Goal: Task Accomplishment & Management: Manage account settings

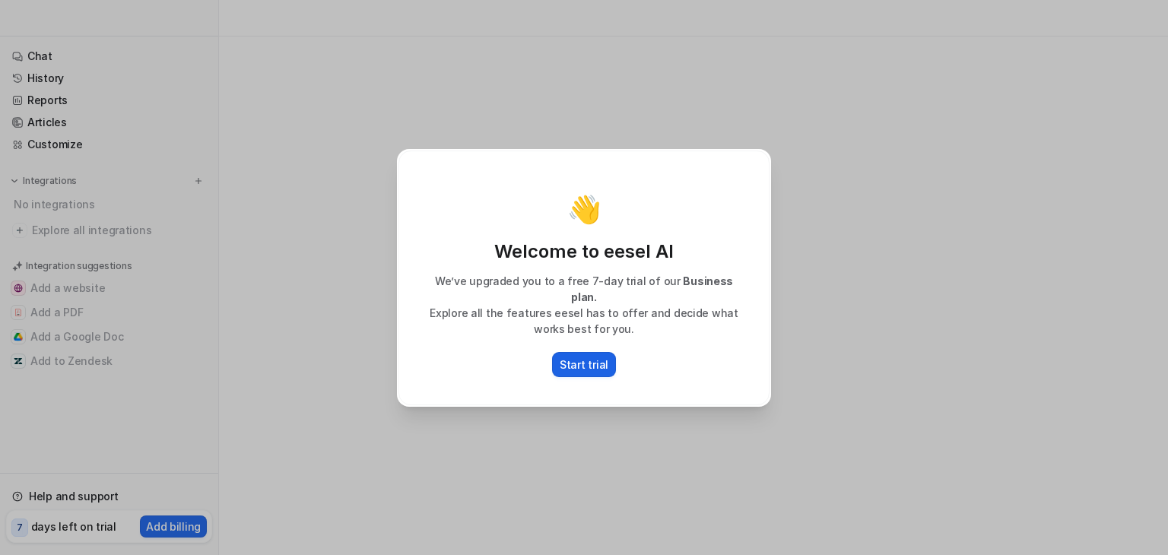
click at [590, 352] on button "Start trial" at bounding box center [584, 364] width 64 height 25
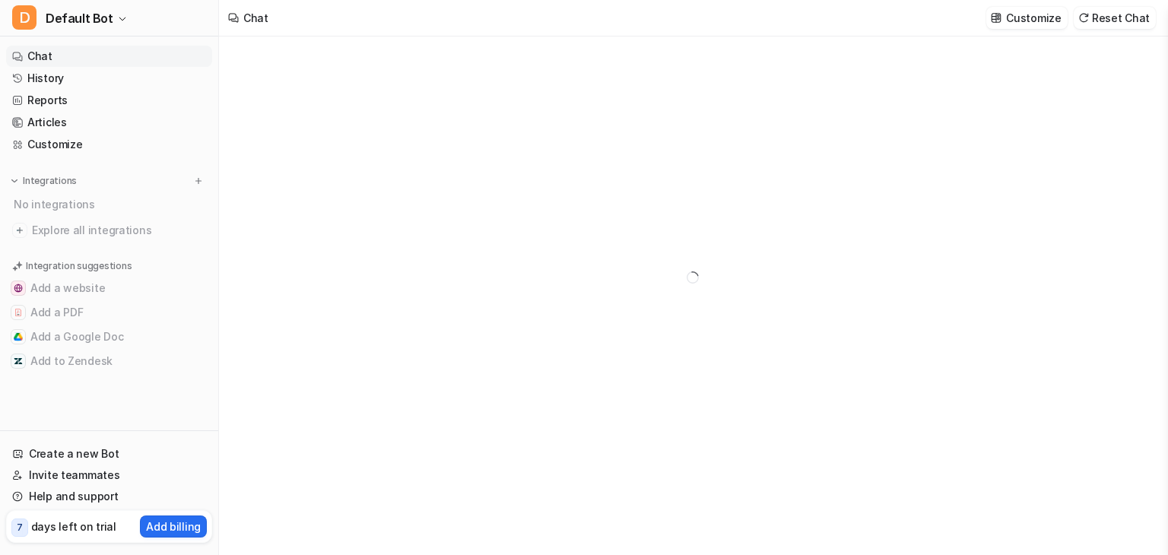
type textarea "**********"
click at [64, 55] on link "Chat" at bounding box center [109, 56] width 206 height 21
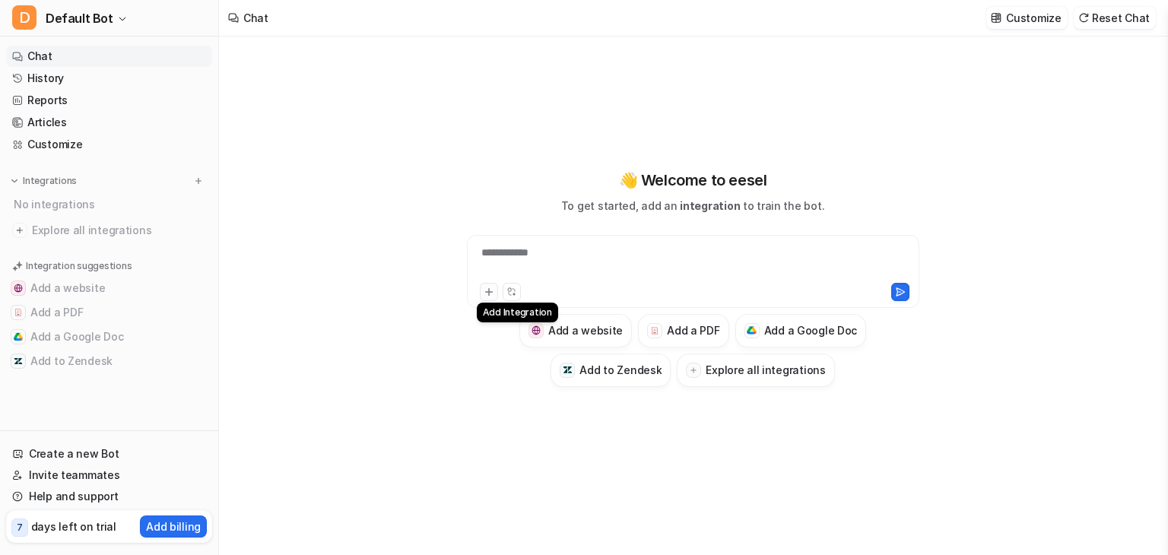
click at [484, 283] on button at bounding box center [489, 292] width 18 height 18
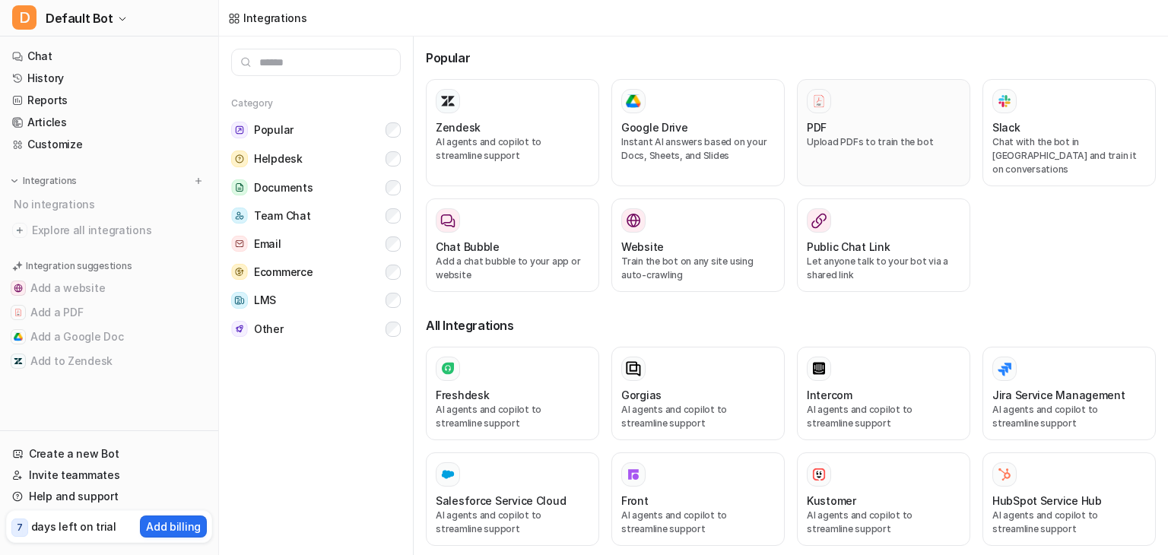
click at [838, 126] on div "PDF" at bounding box center [884, 127] width 154 height 16
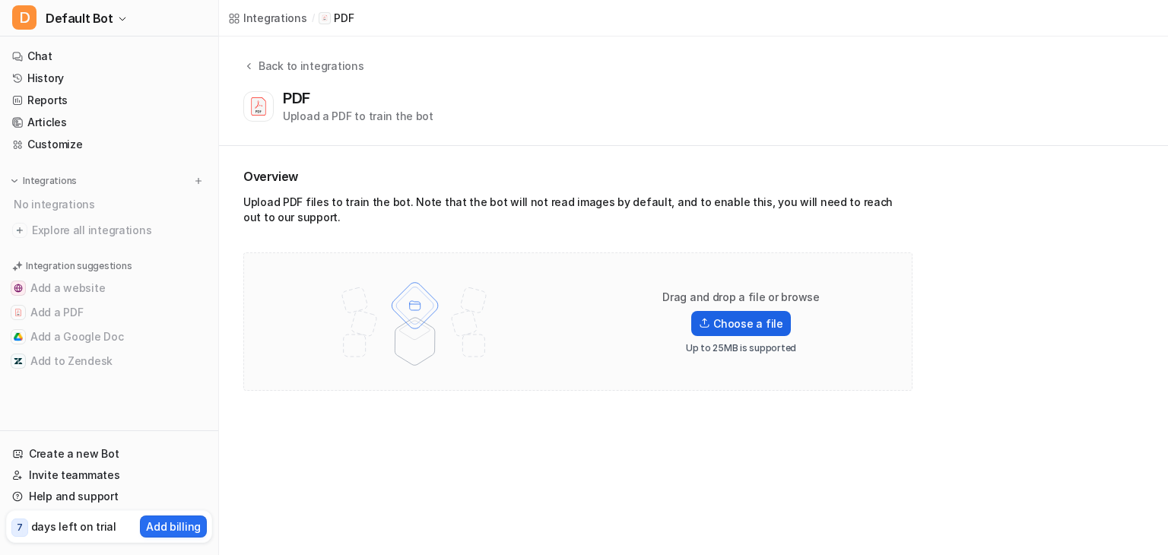
click at [734, 321] on label "Choose a file" at bounding box center [740, 323] width 99 height 25
click at [0, 0] on input "Choose a file" at bounding box center [0, 0] width 0 height 0
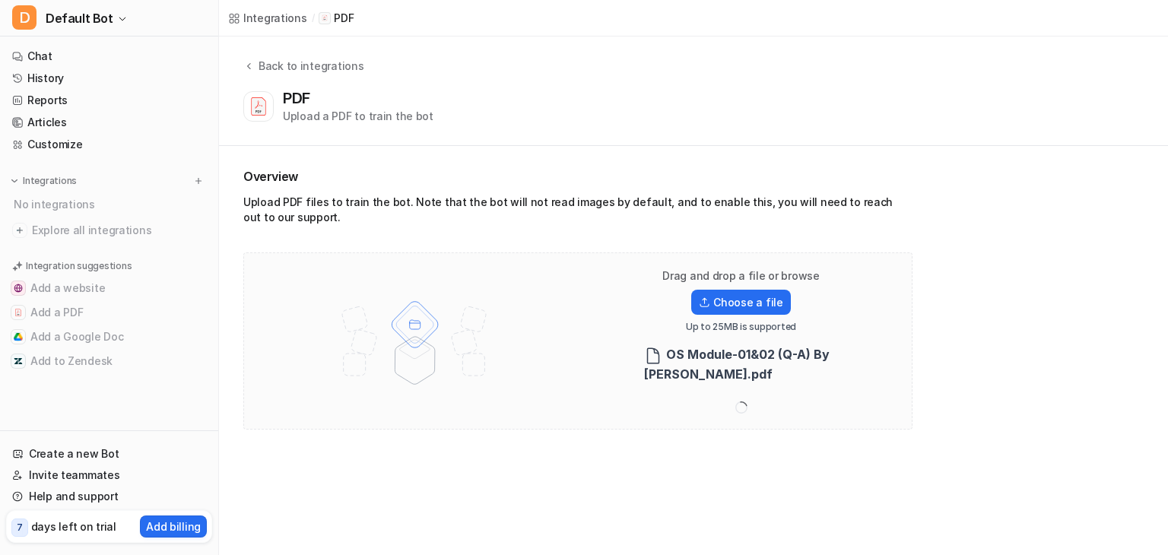
click at [447, 287] on div "Drag and drop a file or browse Choose a file Up to 25MB is supported OS Module-…" at bounding box center [577, 341] width 637 height 145
click at [420, 92] on div "PDF Upload a PDF to train the bot" at bounding box center [358, 106] width 151 height 35
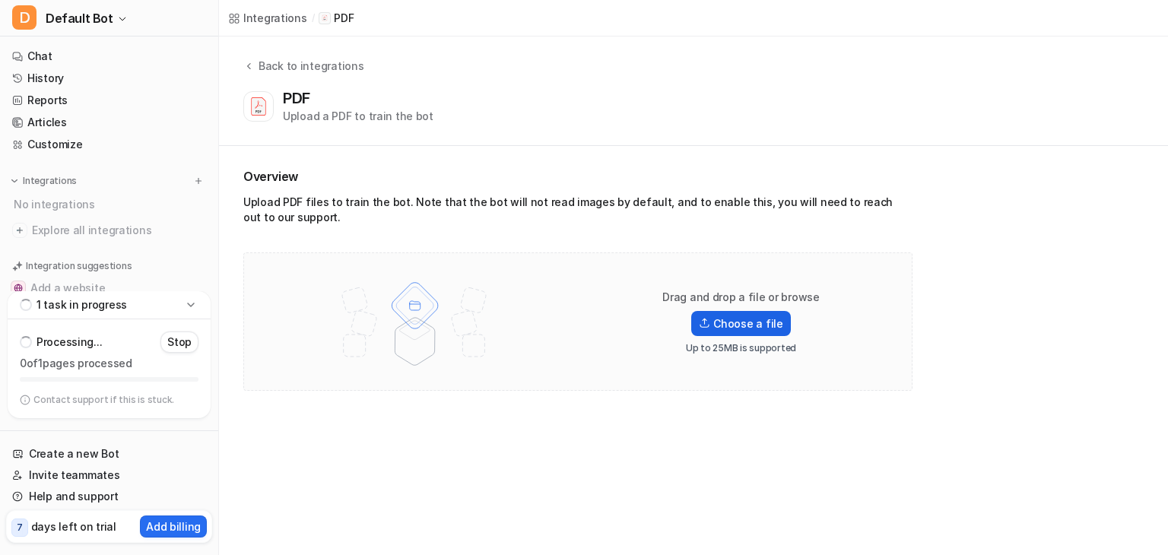
click at [726, 323] on label "Choose a file" at bounding box center [740, 323] width 99 height 25
click at [0, 0] on input "Choose a file" at bounding box center [0, 0] width 0 height 0
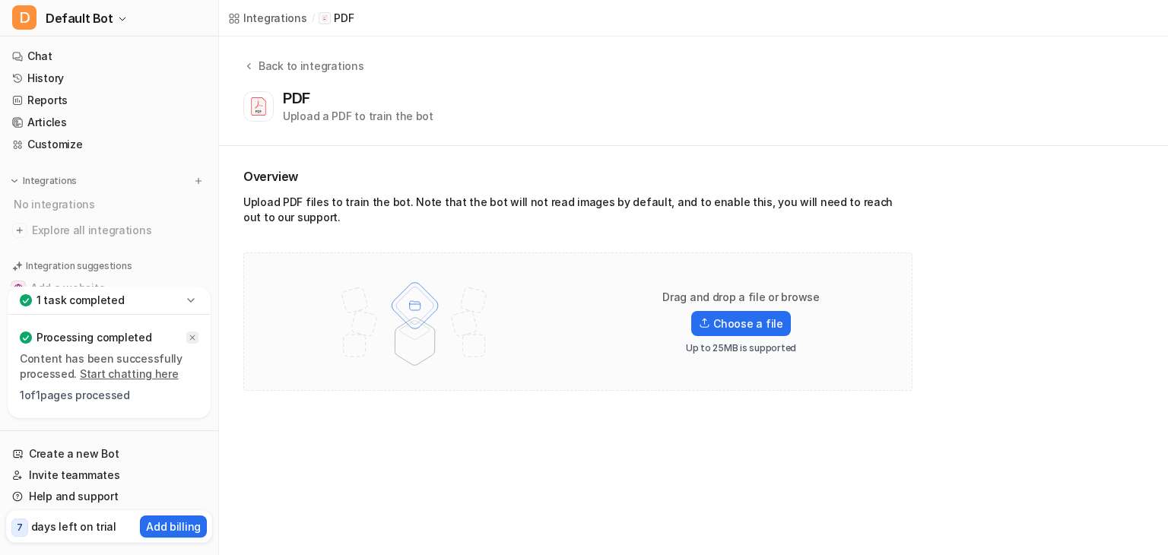
click at [190, 342] on icon at bounding box center [192, 337] width 9 height 9
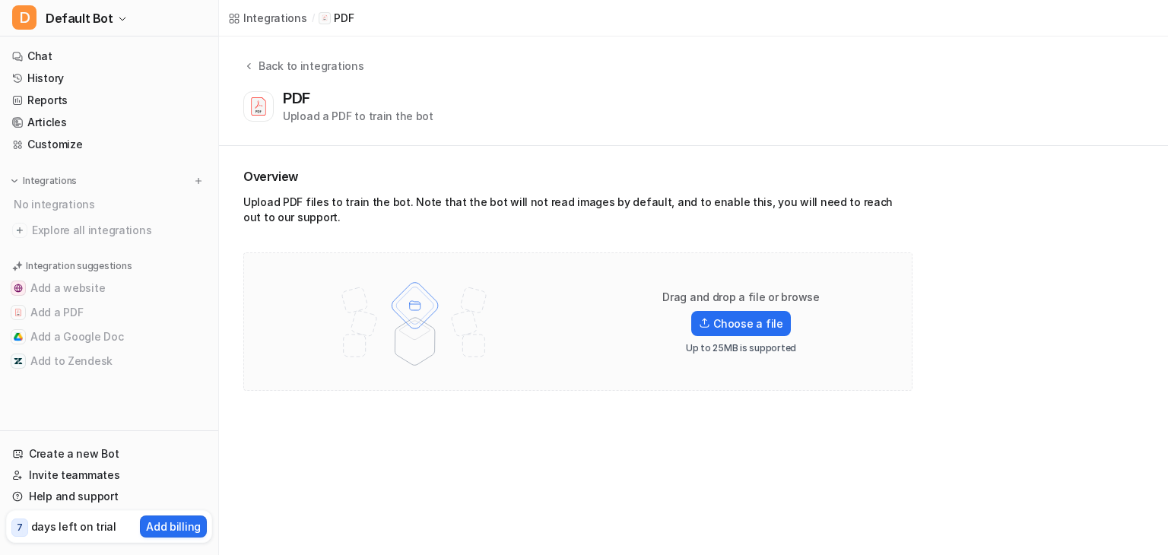
click at [349, 342] on img at bounding box center [415, 322] width 199 height 107
click at [110, 57] on link "Chat" at bounding box center [109, 56] width 206 height 21
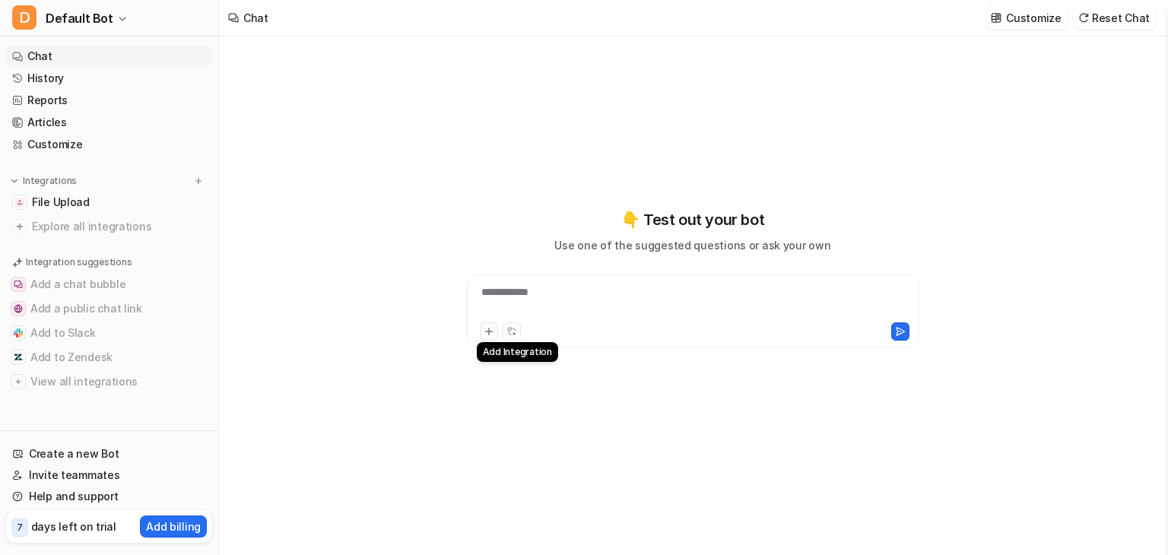
click at [487, 335] on icon at bounding box center [489, 331] width 11 height 11
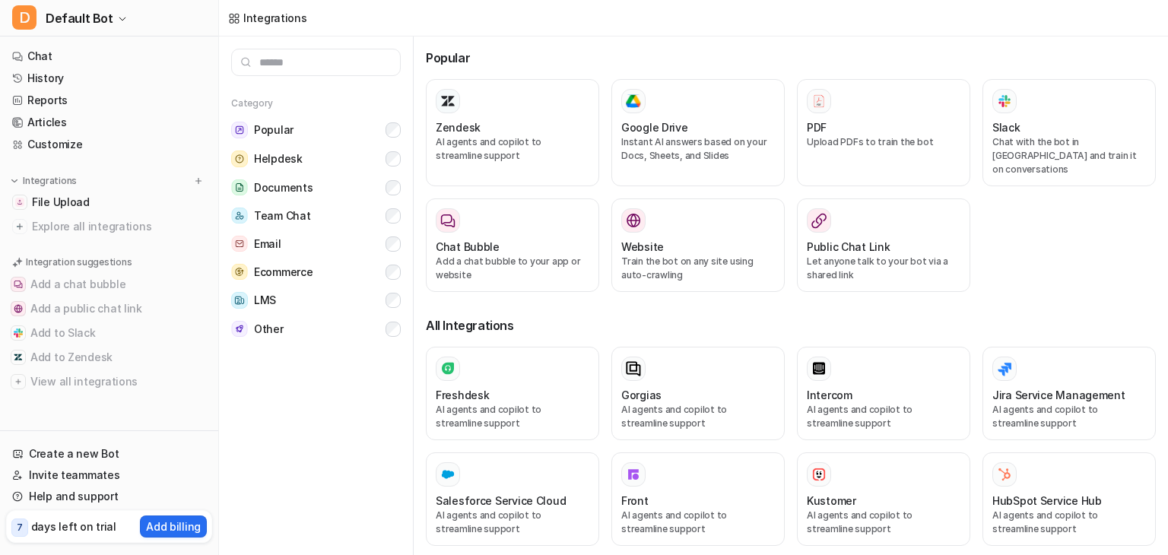
click at [487, 347] on button "Freshdesk AI agents and copilot to streamline support" at bounding box center [512, 394] width 173 height 94
click at [885, 123] on div "PDF" at bounding box center [884, 127] width 154 height 16
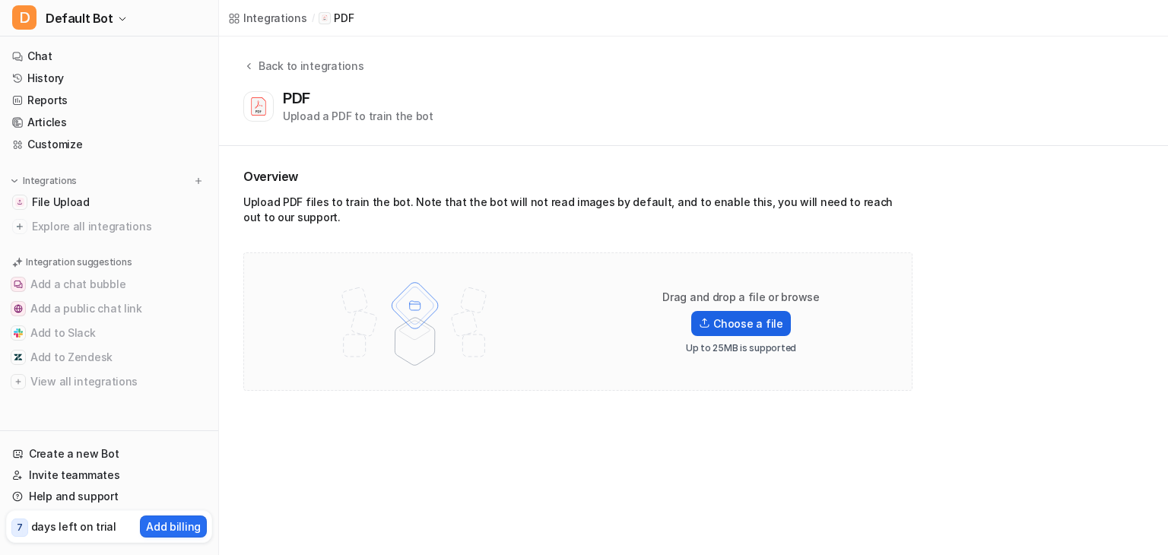
click at [762, 330] on label "Choose a file" at bounding box center [740, 323] width 99 height 25
click at [0, 0] on input "Choose a file" at bounding box center [0, 0] width 0 height 0
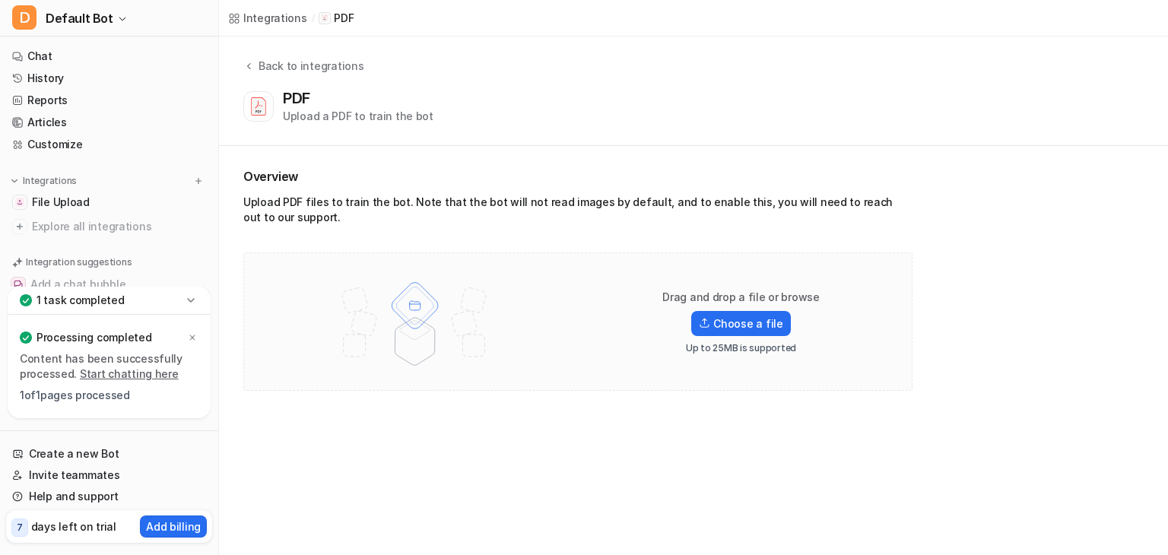
click at [96, 295] on p "1 task completed" at bounding box center [81, 300] width 88 height 15
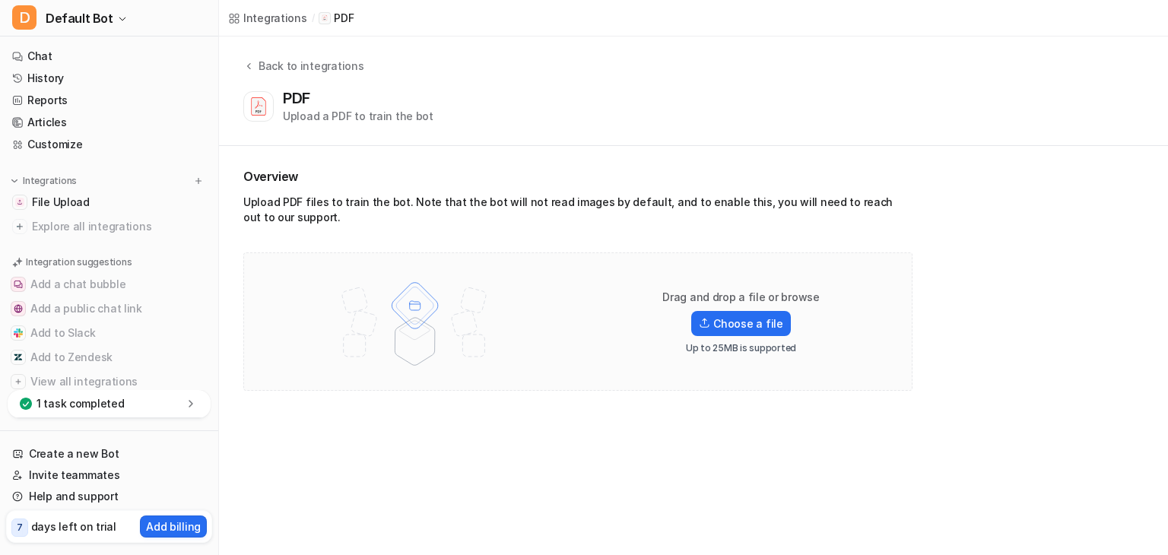
click at [186, 402] on icon at bounding box center [190, 403] width 15 height 15
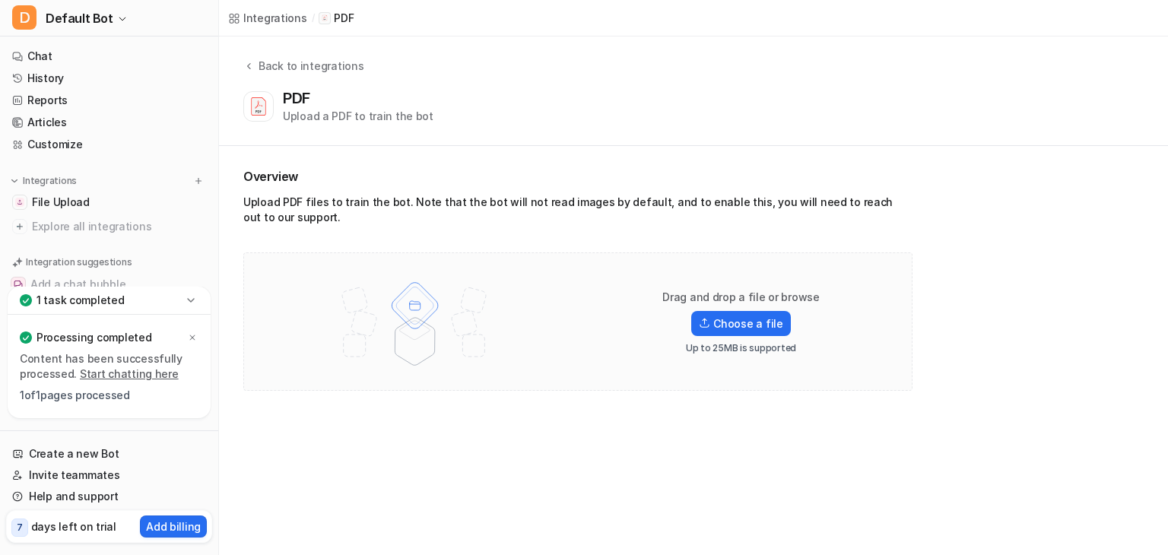
click at [115, 364] on p "Content has been successfully processed. Start chatting here" at bounding box center [109, 366] width 179 height 30
click at [120, 375] on link "Start chatting here" at bounding box center [129, 373] width 99 height 13
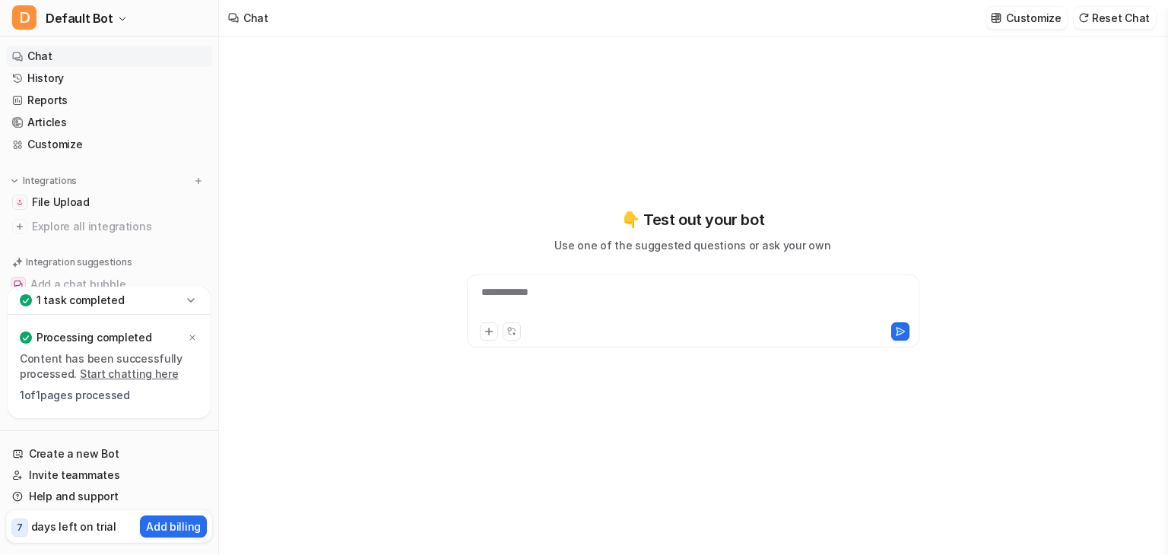
click at [513, 287] on div "**********" at bounding box center [693, 302] width 445 height 35
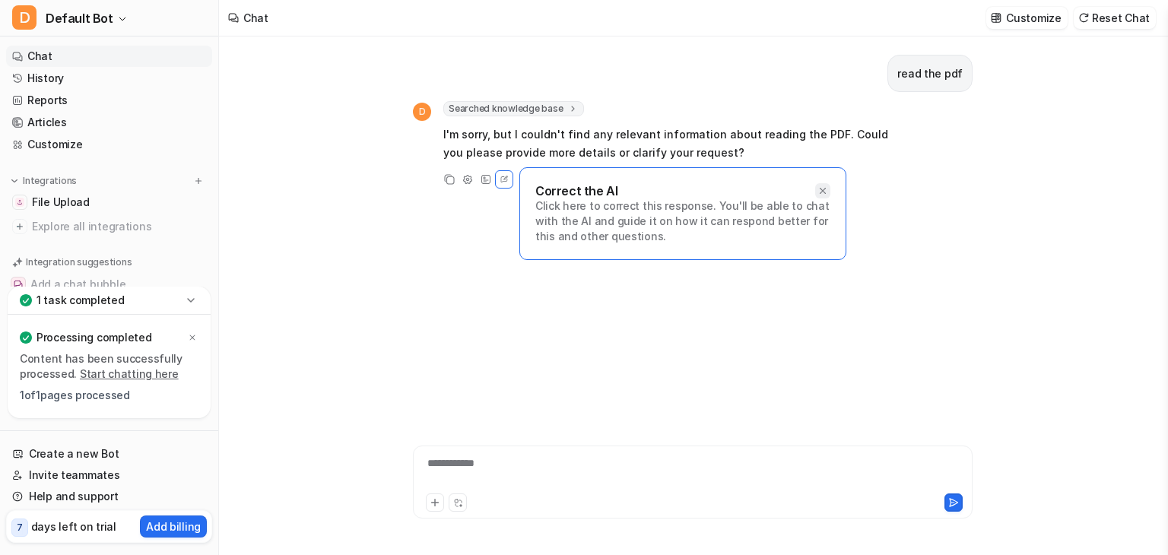
click at [820, 190] on icon at bounding box center [823, 191] width 11 height 11
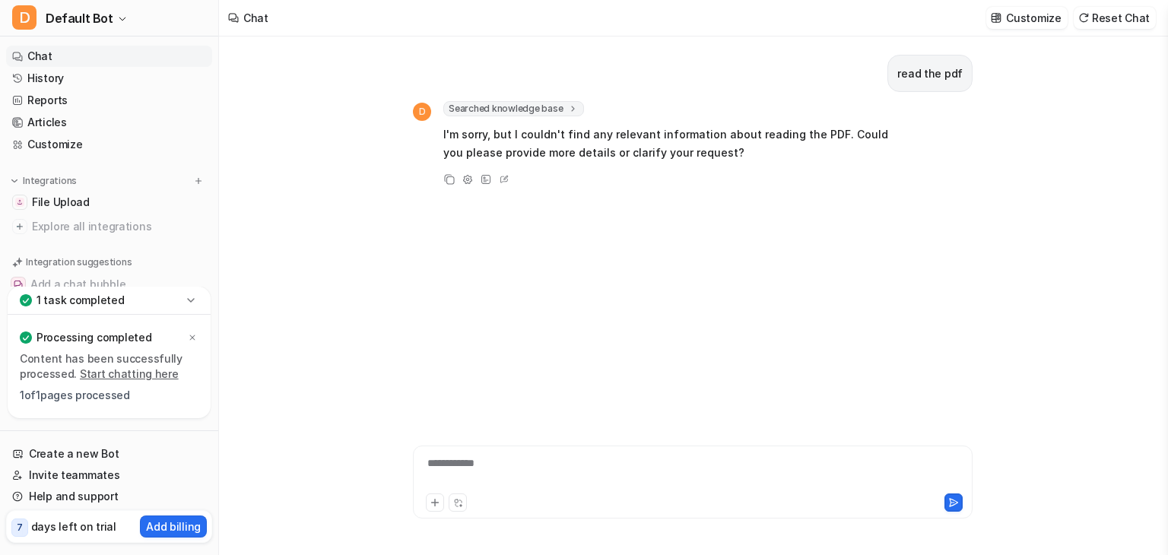
click at [75, 383] on div "Content has been successfully processed. Start chatting here 1 of 1 pages proce…" at bounding box center [109, 377] width 179 height 52
drag, startPoint x: 75, startPoint y: 383, endPoint x: 437, endPoint y: 302, distance: 371.9
click at [437, 302] on div "read the pdf D Searched knowledge base search_queries : [ "read the pdf" ] I'm …" at bounding box center [693, 221] width 560 height 369
click at [34, 378] on p "Content has been successfully processed. Start chatting here" at bounding box center [109, 366] width 179 height 30
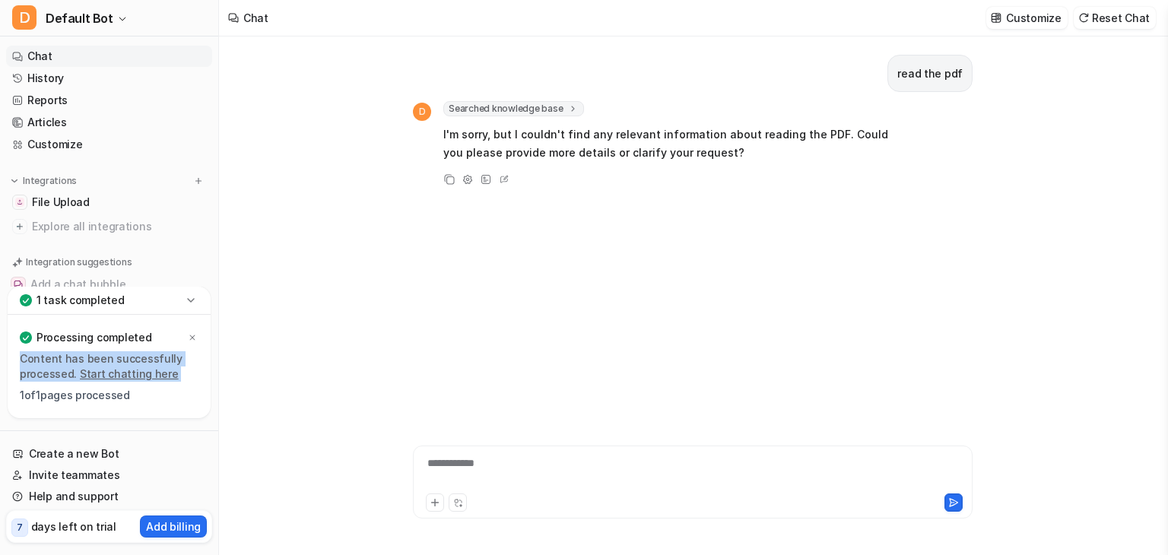
click at [34, 378] on p "Content has been successfully processed. Start chatting here" at bounding box center [109, 366] width 179 height 30
click at [50, 297] on p "1 task completed" at bounding box center [81, 300] width 88 height 15
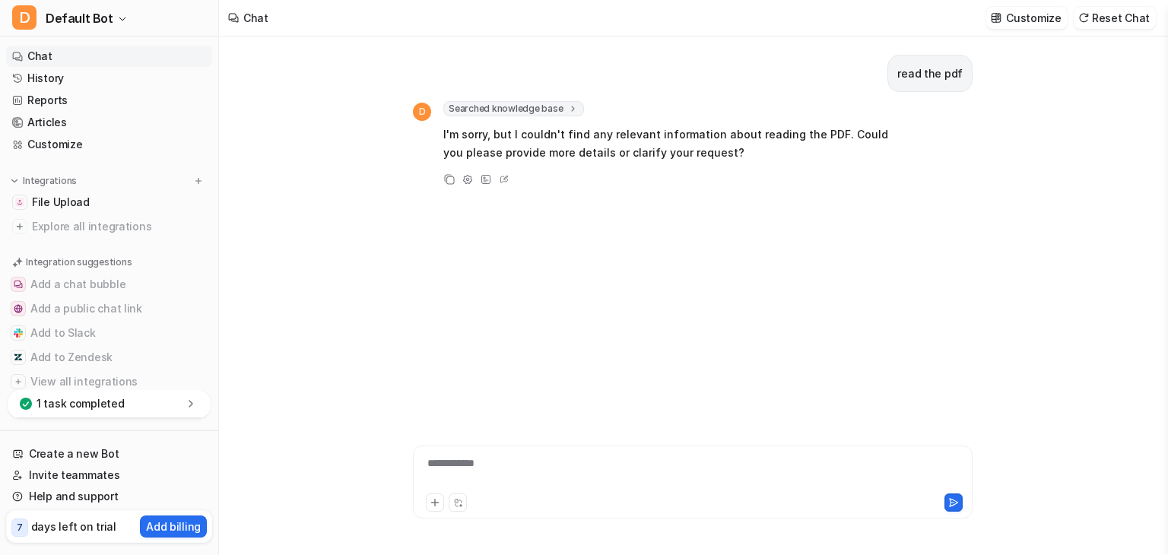
click at [61, 405] on p "1 task completed" at bounding box center [81, 403] width 88 height 15
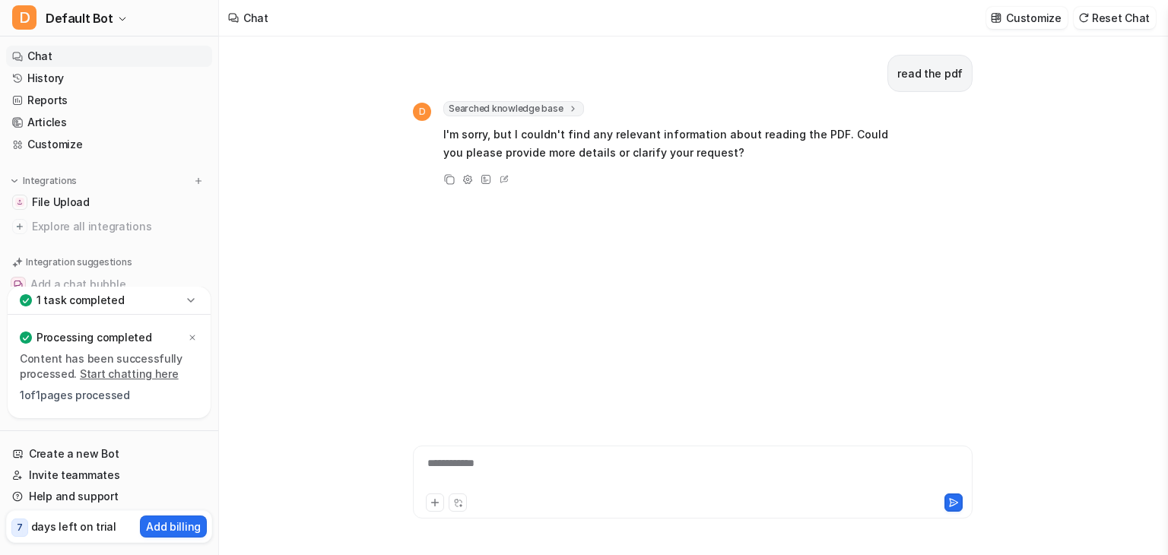
click at [116, 375] on link "Start chatting here" at bounding box center [129, 373] width 99 height 13
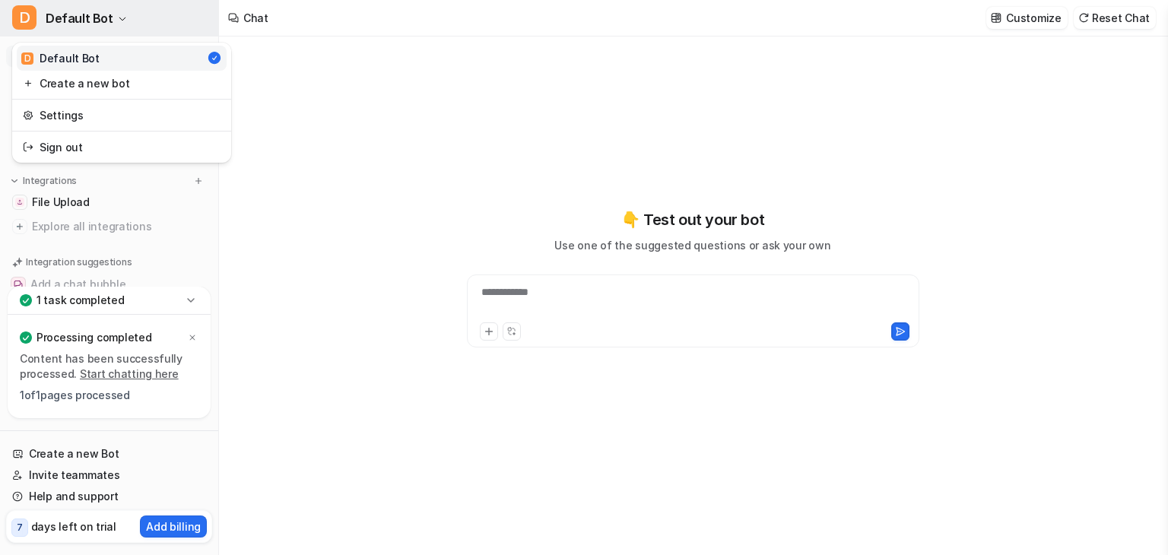
click at [120, 27] on button "D Default Bot" at bounding box center [109, 18] width 218 height 37
click at [97, 116] on link "Settings" at bounding box center [122, 115] width 210 height 25
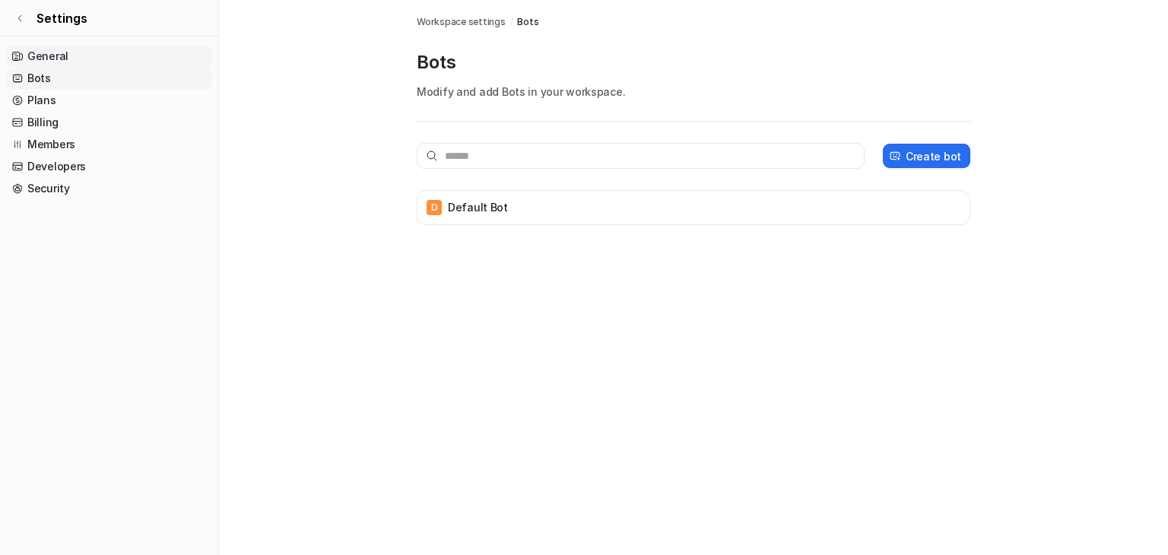
click at [41, 59] on link "General" at bounding box center [109, 56] width 206 height 21
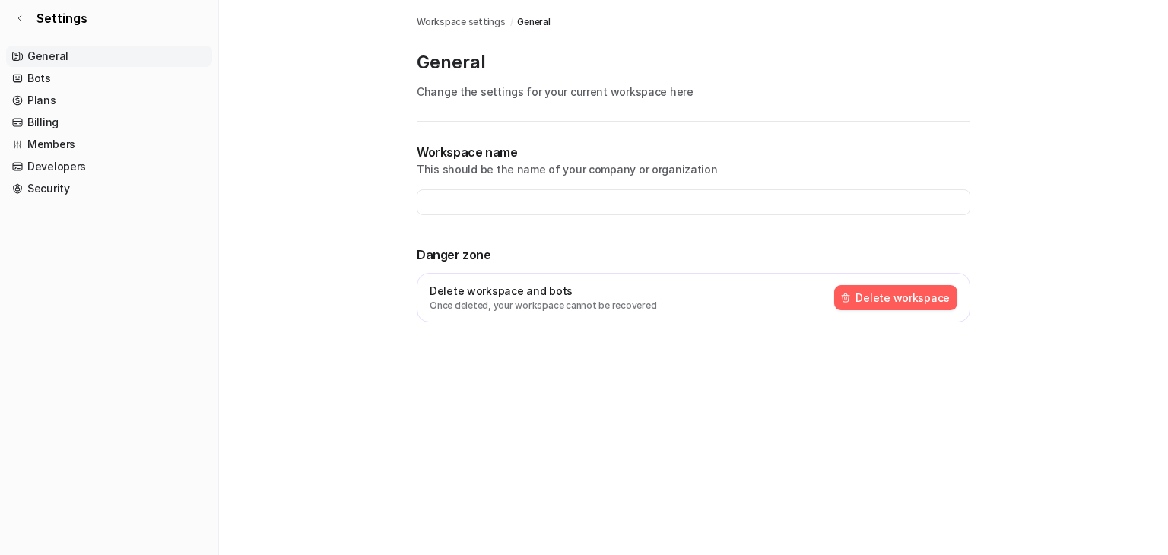
type input "**********"
click at [52, 77] on link "Bots" at bounding box center [109, 78] width 206 height 21
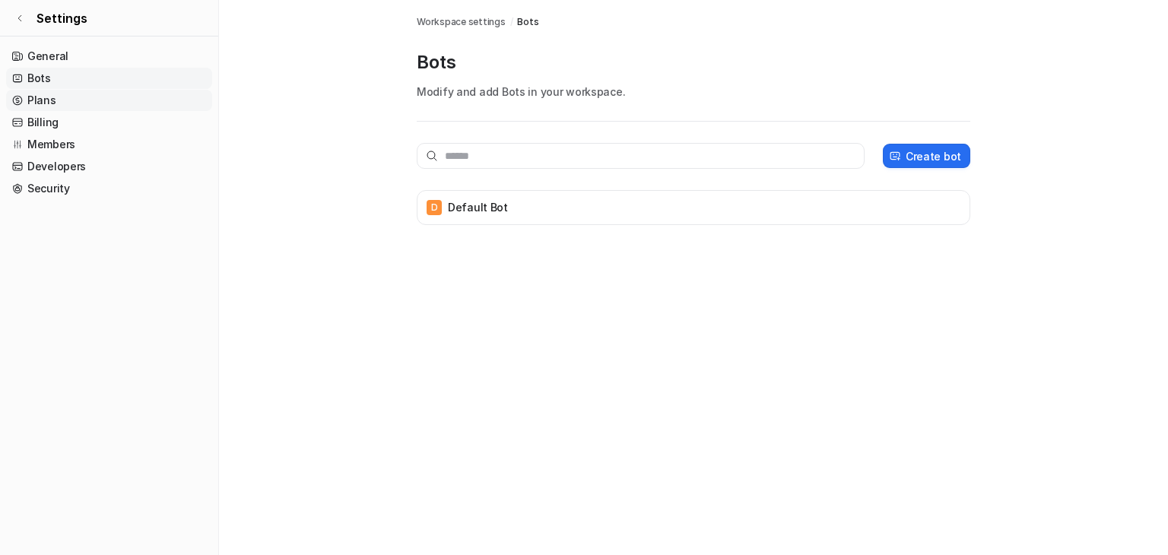
click at [53, 110] on link "Plans" at bounding box center [109, 100] width 206 height 21
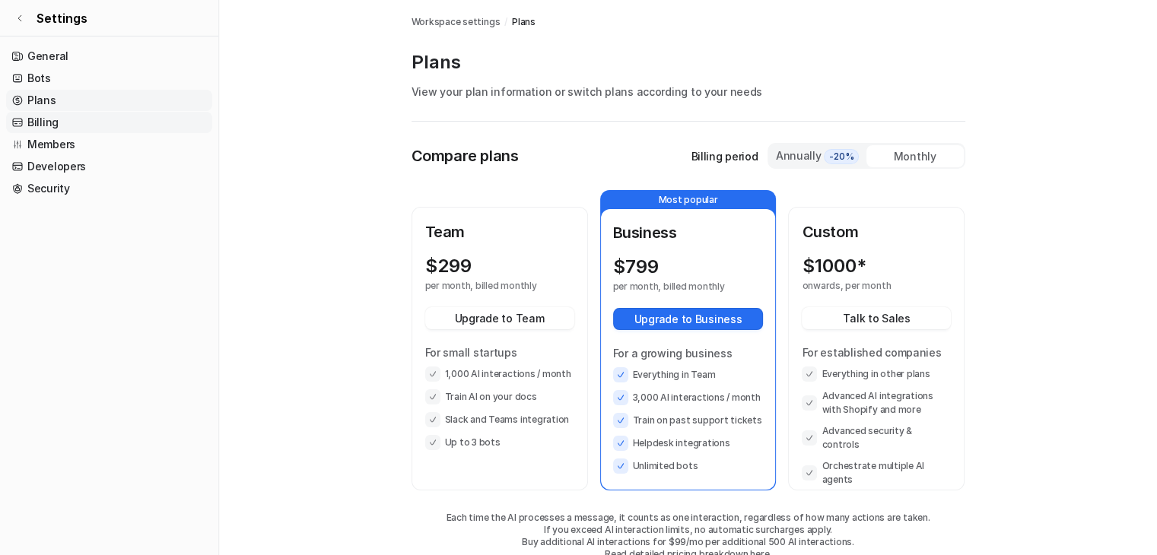
click at [52, 132] on link "Billing" at bounding box center [109, 122] width 206 height 21
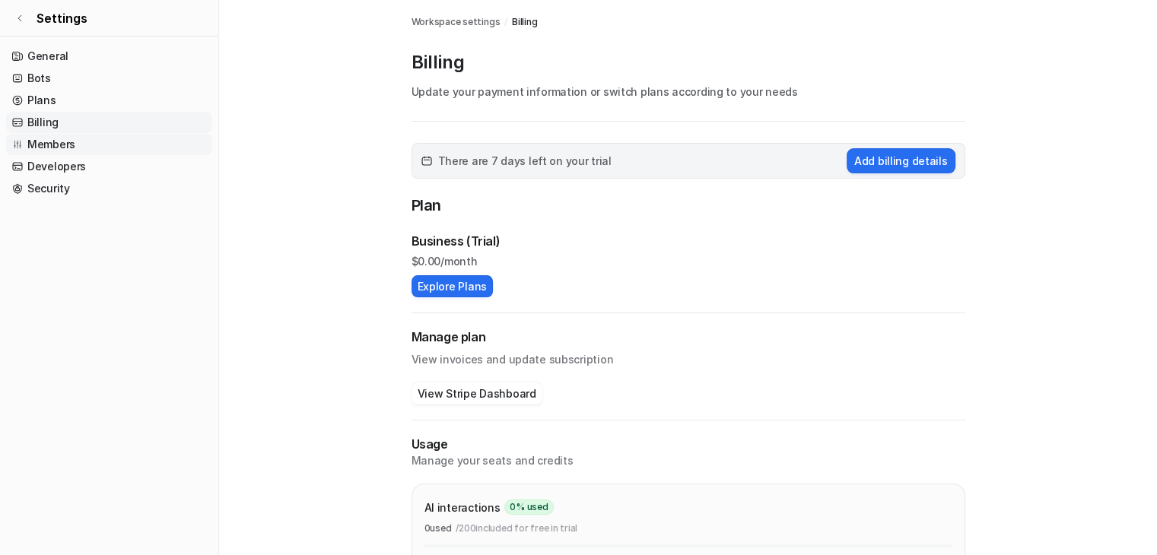
click at [52, 153] on link "Members" at bounding box center [109, 144] width 206 height 21
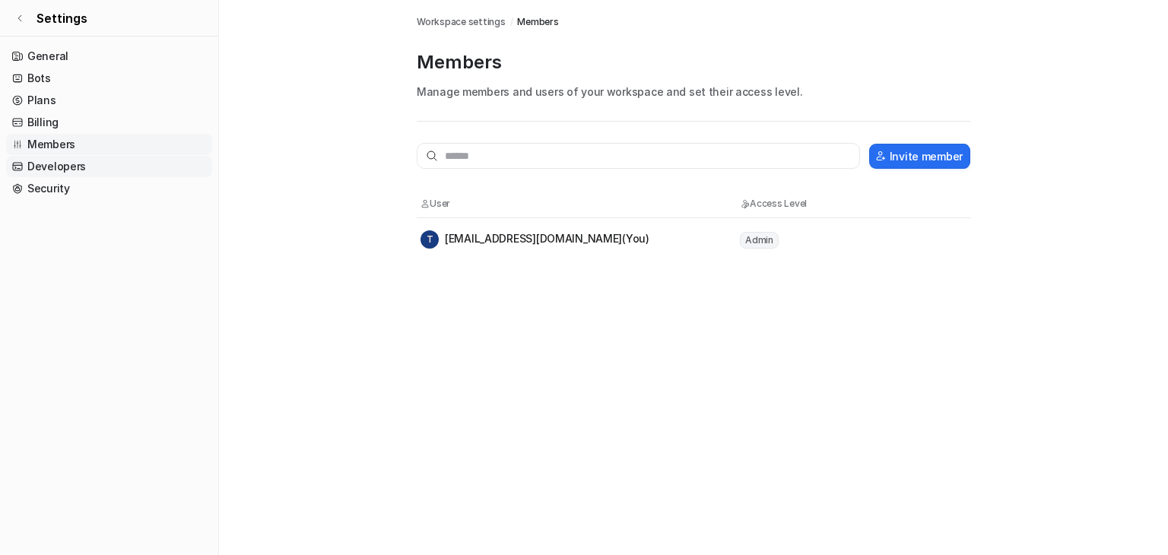
click at [49, 162] on link "Developers" at bounding box center [109, 166] width 206 height 21
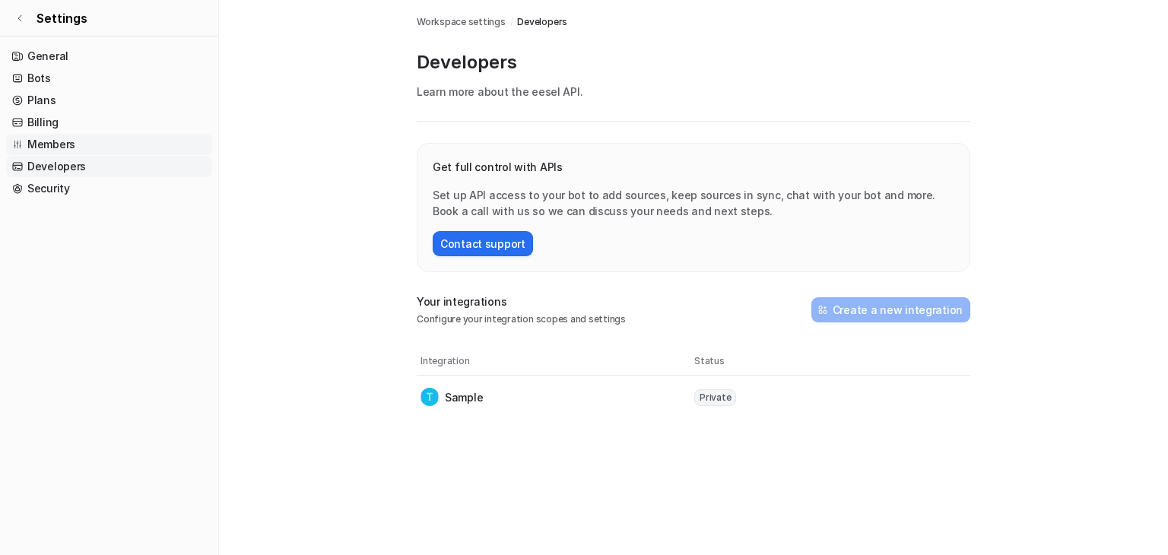
click at [49, 147] on link "Members" at bounding box center [109, 144] width 206 height 21
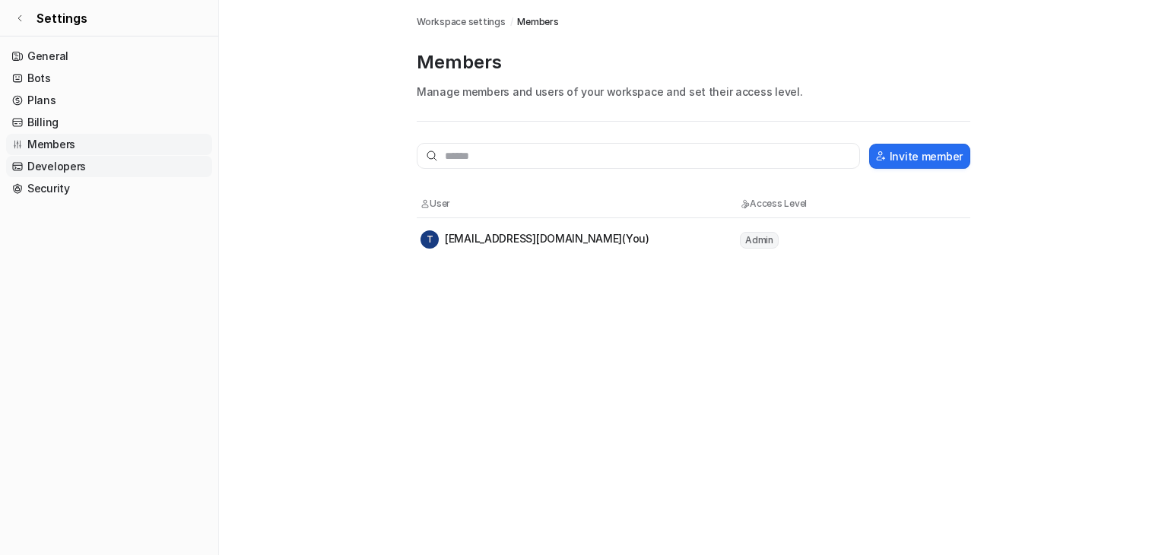
click at [49, 168] on link "Developers" at bounding box center [109, 166] width 206 height 21
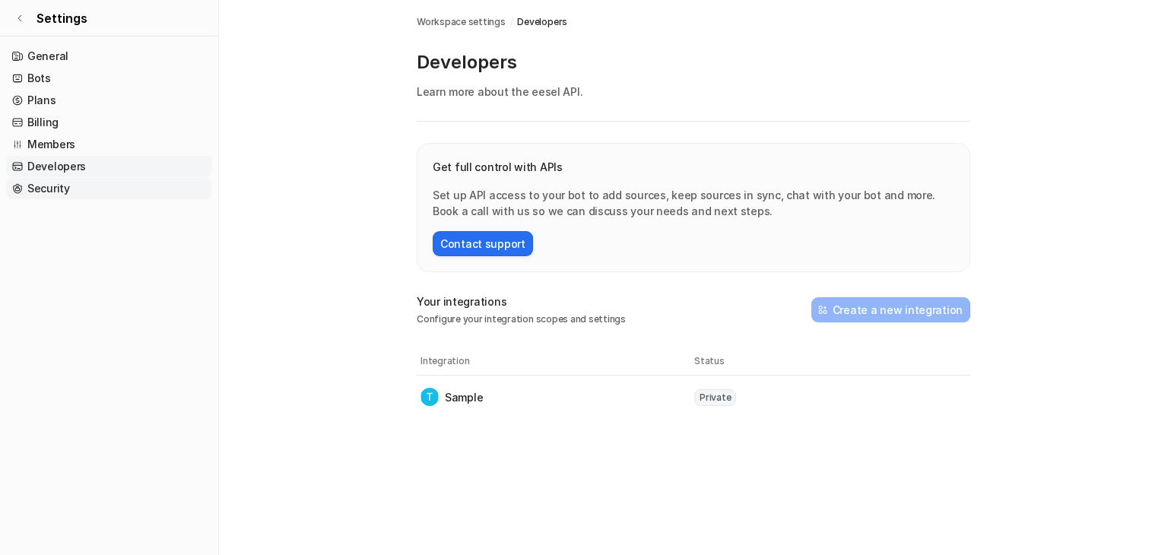
click at [49, 192] on link "Security" at bounding box center [109, 188] width 206 height 21
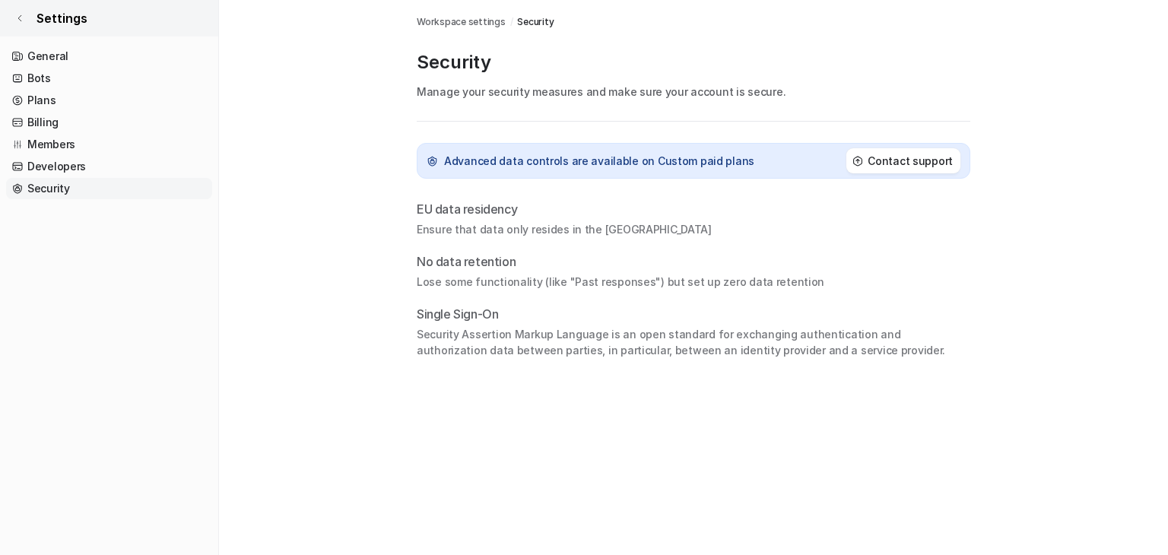
click at [18, 20] on icon at bounding box center [19, 18] width 9 height 9
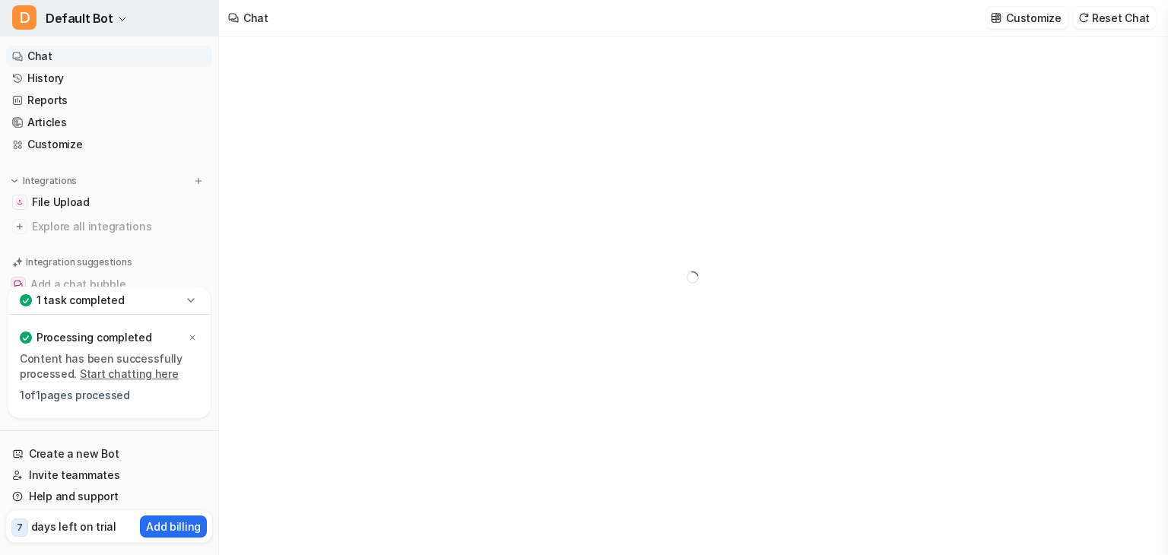
click at [81, 18] on span "Default Bot" at bounding box center [80, 18] width 68 height 21
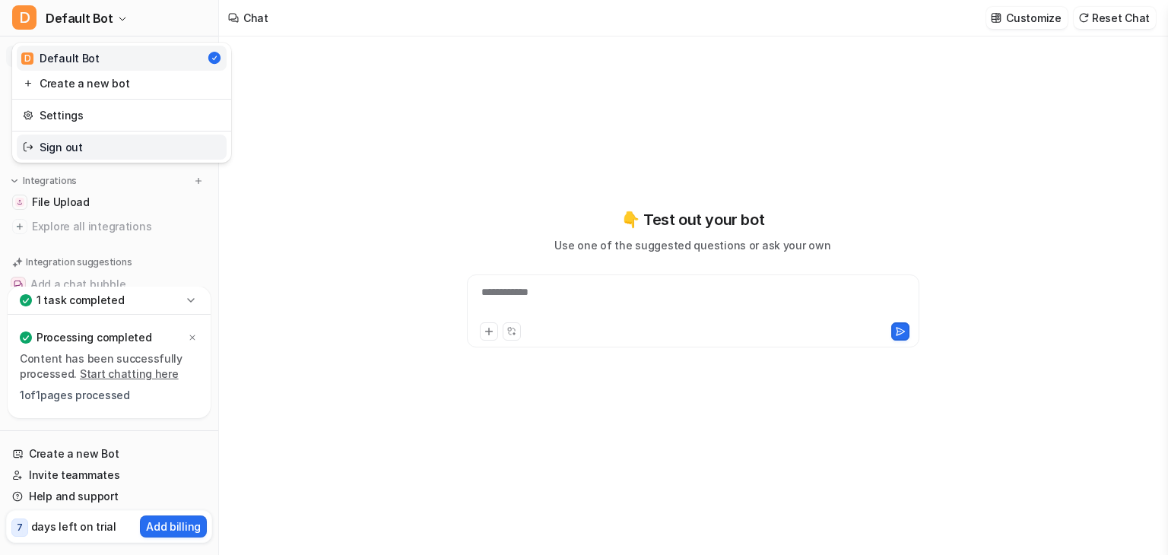
click at [78, 149] on link "Sign out" at bounding box center [122, 147] width 210 height 25
